Goal: Task Accomplishment & Management: Manage account settings

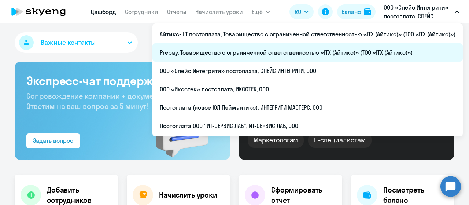
click at [348, 44] on li "Prepay, Товарищество с ограниченной ответственностью «ITX (Айтикс)» (ТОО «ITX (…" at bounding box center [307, 52] width 310 height 18
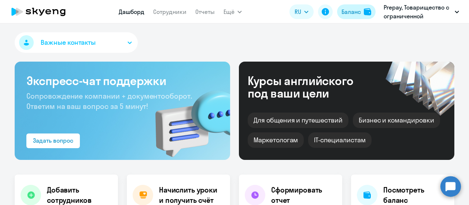
click at [348, 11] on div "Баланс" at bounding box center [351, 11] width 19 height 9
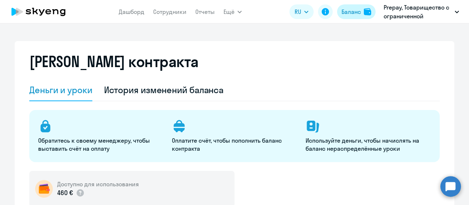
select select "english_adult_not_native_speaker"
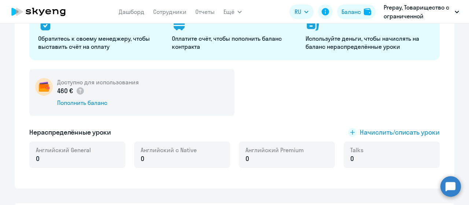
scroll to position [147, 0]
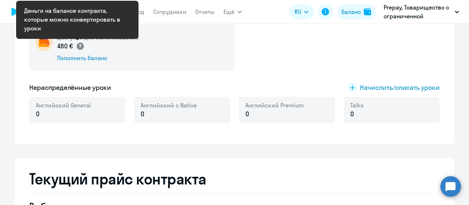
click at [79, 46] on circle at bounding box center [80, 46] width 7 height 7
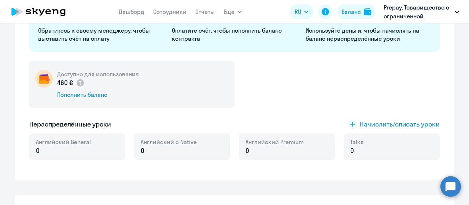
scroll to position [0, 0]
